Goal: Navigation & Orientation: Find specific page/section

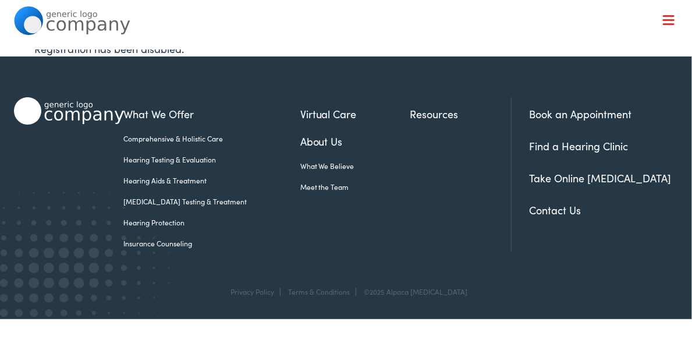
click at [304, 143] on link "About Us" at bounding box center [354, 141] width 109 height 16
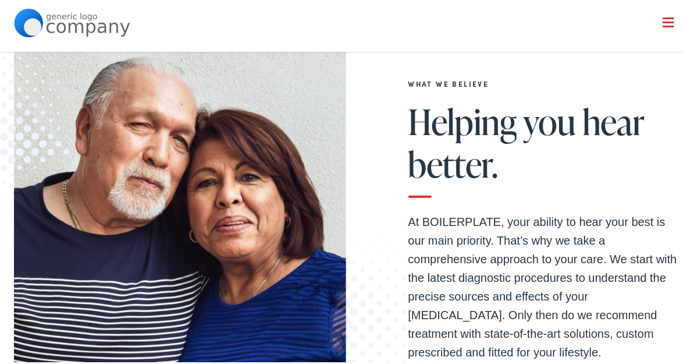
scroll to position [127, 0]
